Goal: Information Seeking & Learning: Learn about a topic

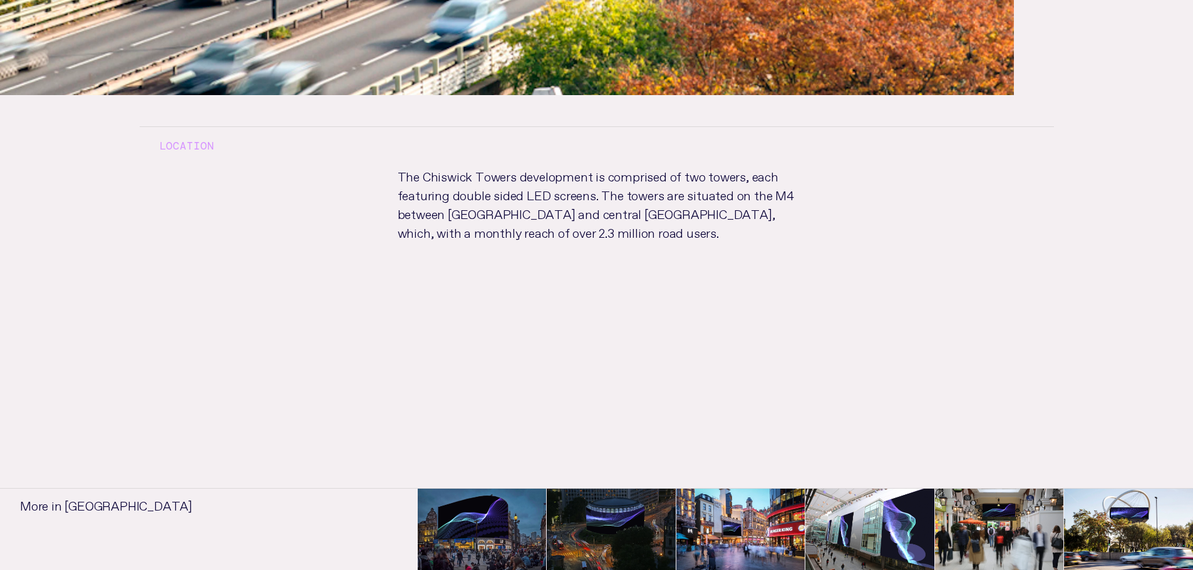
scroll to position [814, 0]
drag, startPoint x: 678, startPoint y: 207, endPoint x: 746, endPoint y: 207, distance: 67.6
click at [679, 207] on p "The Chiswick Towers development is comprised of two towers, each featuring doub…" at bounding box center [597, 215] width 438 height 100
click at [746, 207] on p "The Chiswick Towers development is comprised of two towers, each featuring doub…" at bounding box center [597, 215] width 438 height 100
click at [537, 234] on p "The Chiswick Towers development is comprised of two towers, each featuring doub…" at bounding box center [597, 215] width 438 height 100
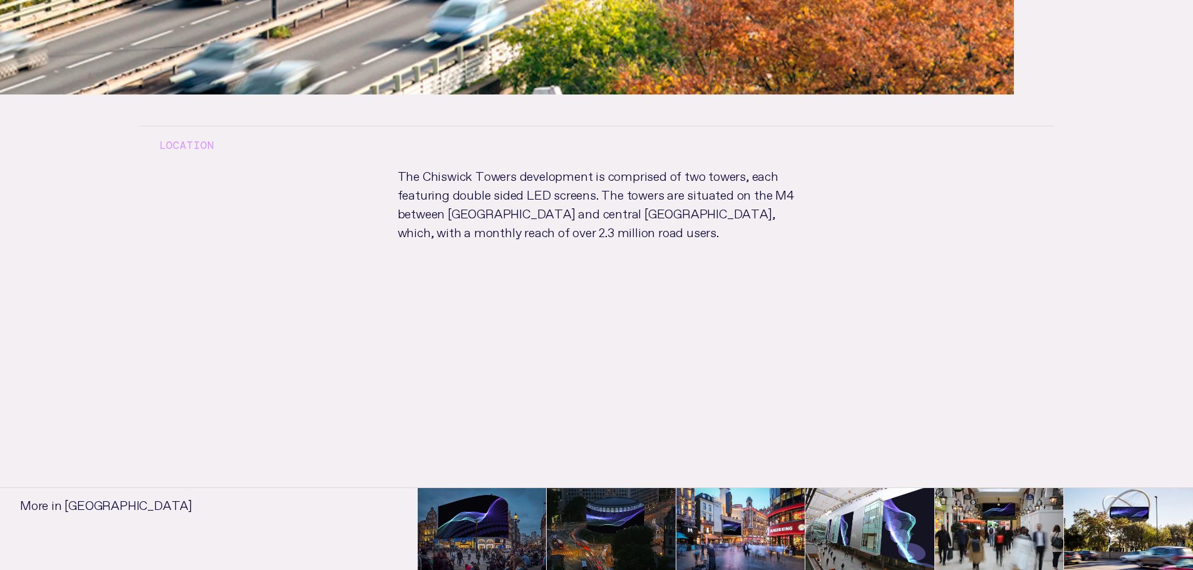
click at [560, 173] on p "The Chiswick Towers development is comprised of two towers, each featuring doub…" at bounding box center [597, 215] width 438 height 100
click at [659, 188] on p "The Chiswick Towers development is comprised of two towers, each featuring doub…" at bounding box center [597, 215] width 438 height 100
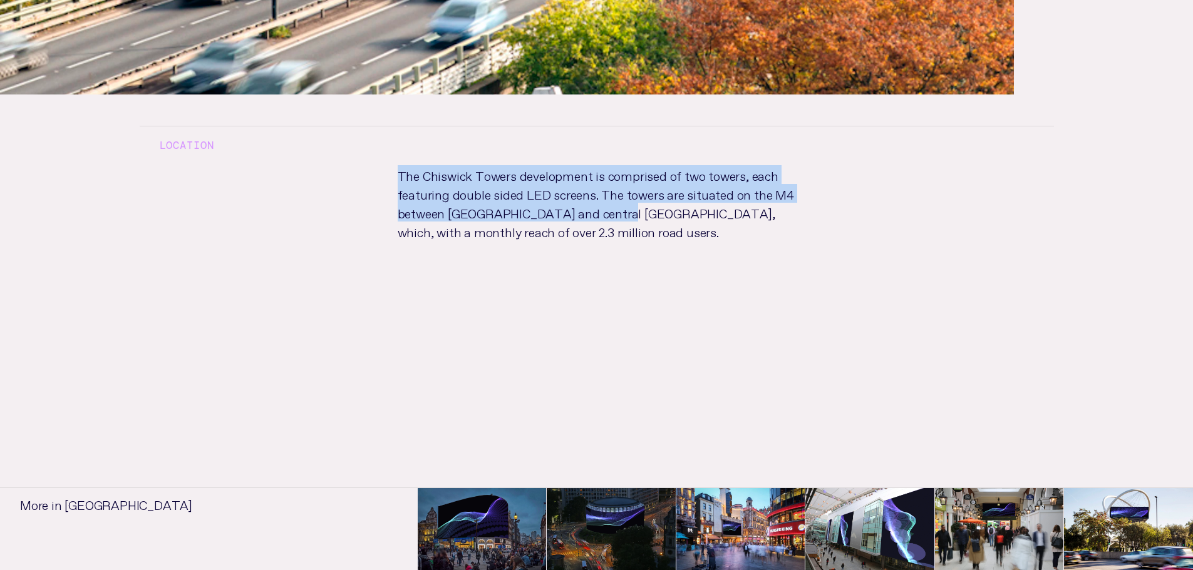
drag, startPoint x: 399, startPoint y: 173, endPoint x: 613, endPoint y: 214, distance: 218.0
click at [613, 214] on p "The Chiswick Towers development is comprised of two towers, each featuring doub…" at bounding box center [597, 215] width 438 height 100
copy p "The Chiswick Towers development is comprised of two towers, each featuring doub…"
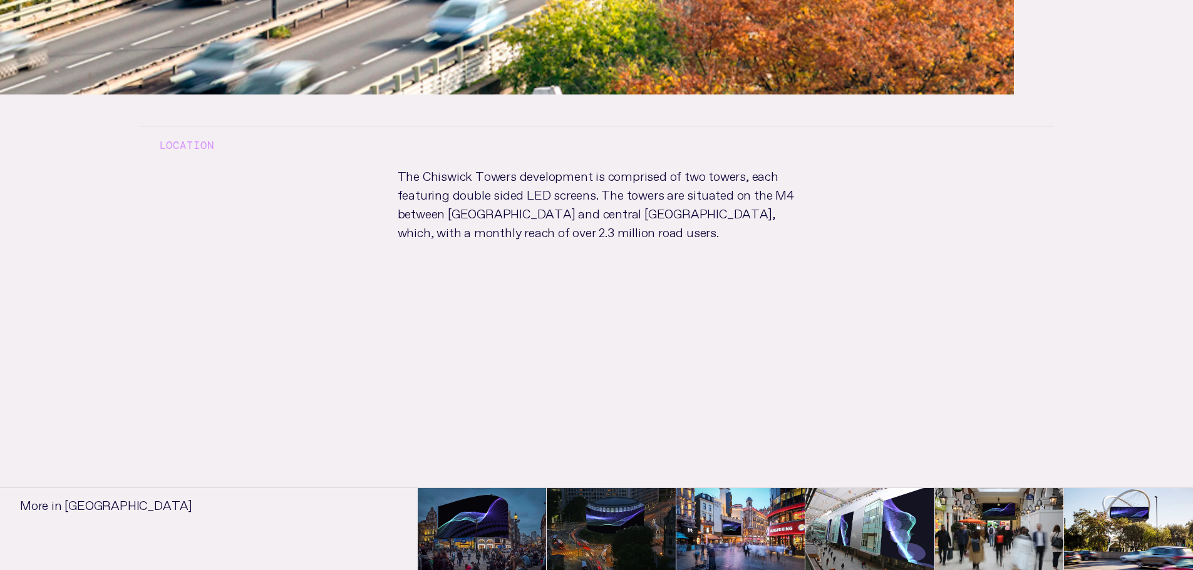
click at [743, 227] on p "The Chiswick Towers development is comprised of two towers, each featuring doub…" at bounding box center [597, 215] width 438 height 100
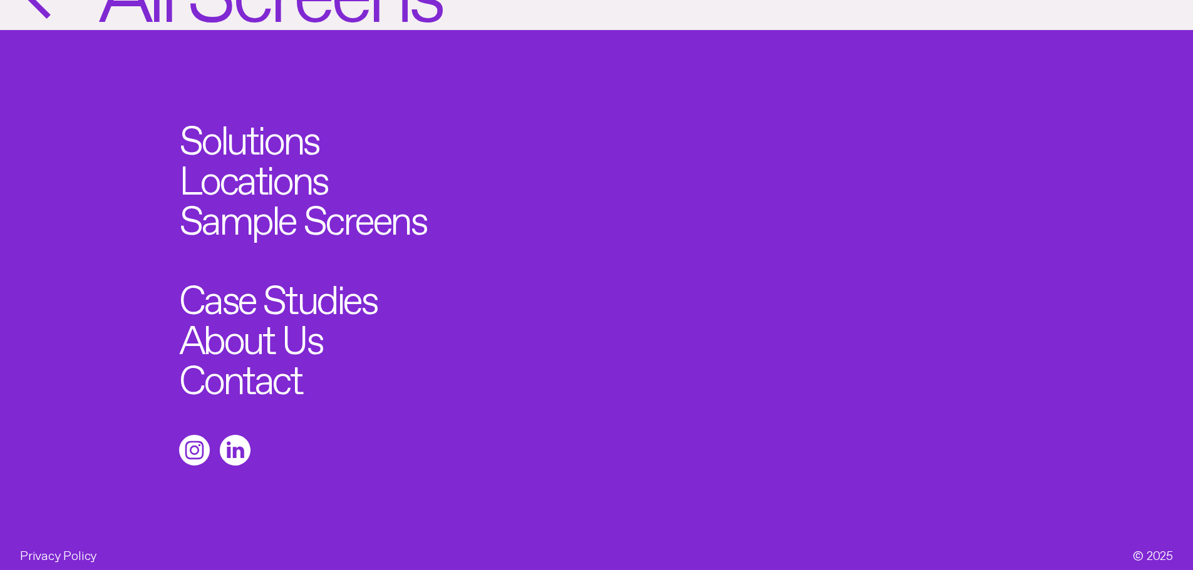
scroll to position [2046, 0]
